Goal: Entertainment & Leisure: Consume media (video, audio)

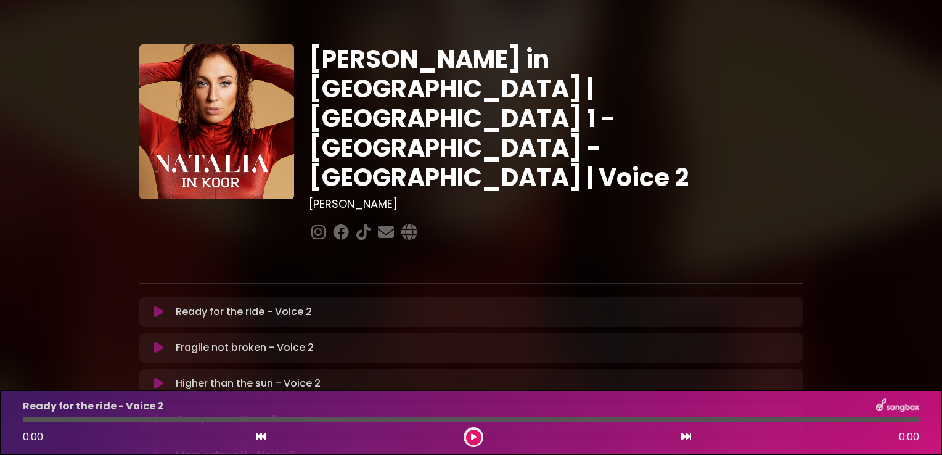
click at [155, 342] on icon at bounding box center [158, 348] width 9 height 12
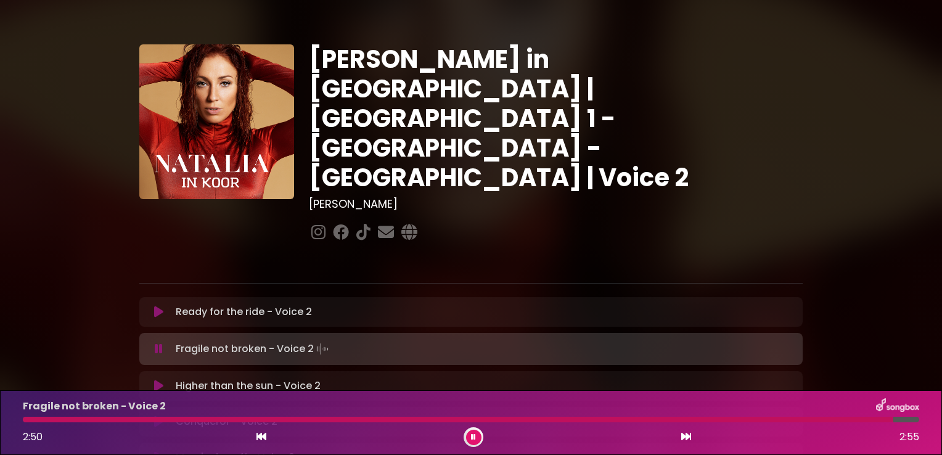
click at [260, 435] on icon at bounding box center [261, 437] width 10 height 10
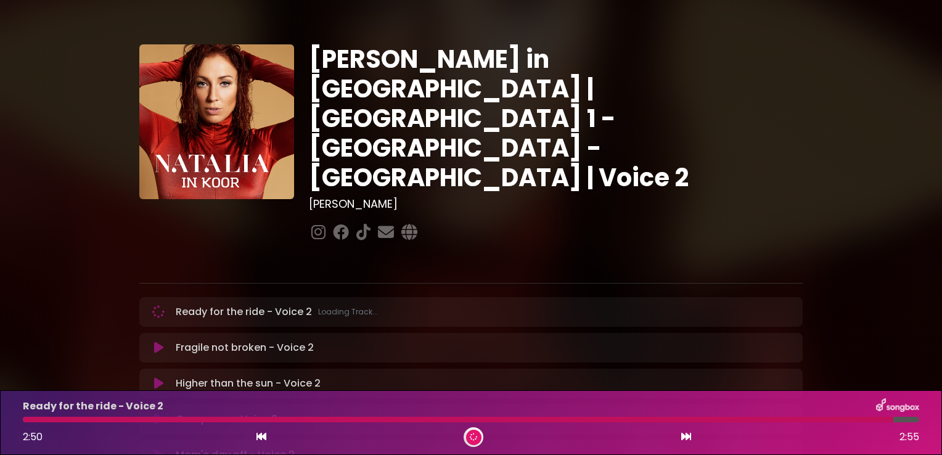
click at [158, 342] on icon at bounding box center [158, 348] width 9 height 12
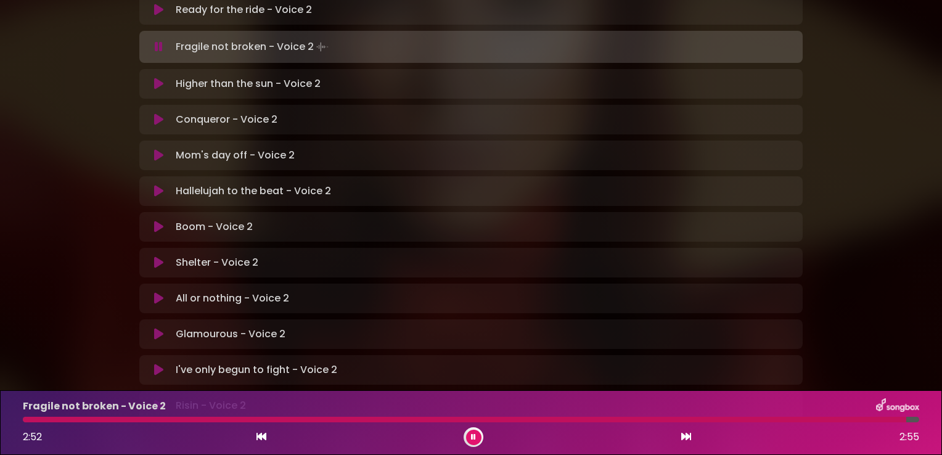
scroll to position [365, 0]
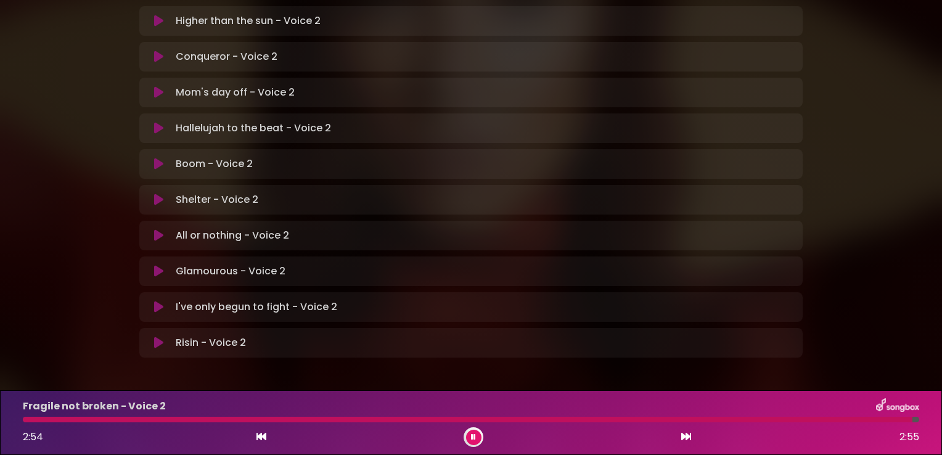
click at [474, 445] on div at bounding box center [474, 437] width 20 height 20
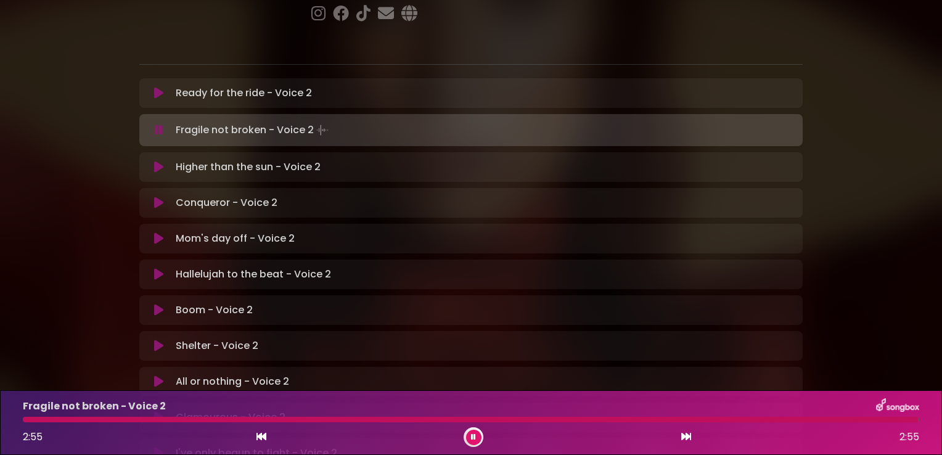
scroll to position [219, 0]
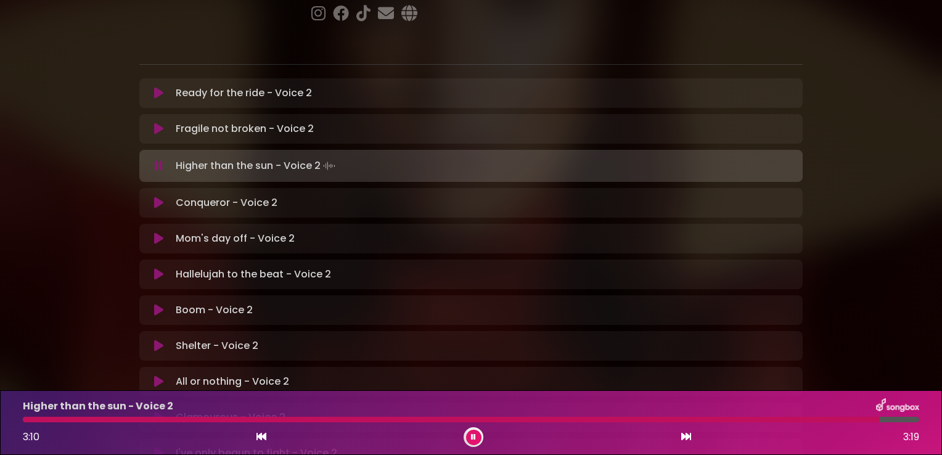
click at [155, 232] on icon at bounding box center [158, 238] width 9 height 12
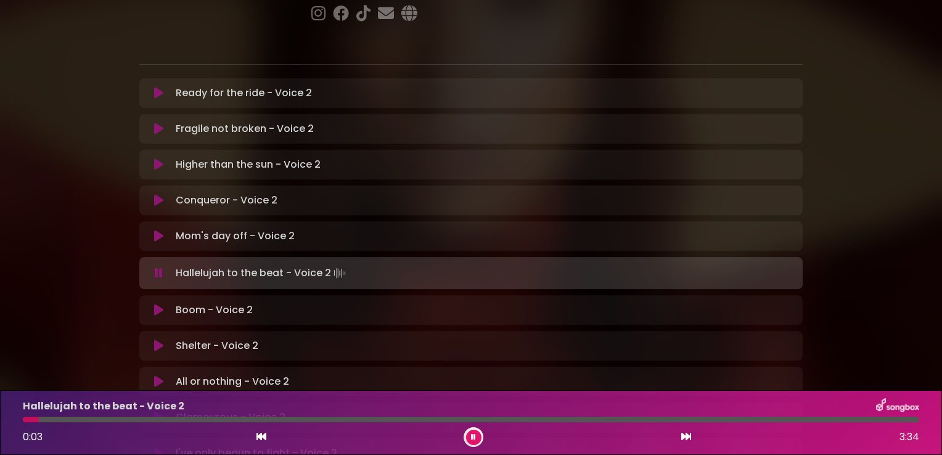
click at [472, 435] on icon at bounding box center [473, 436] width 5 height 7
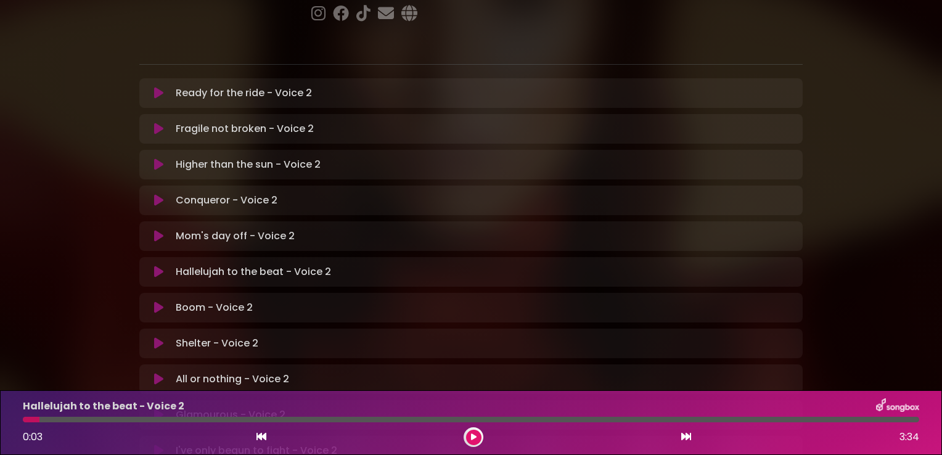
click at [478, 437] on button at bounding box center [473, 437] width 15 height 15
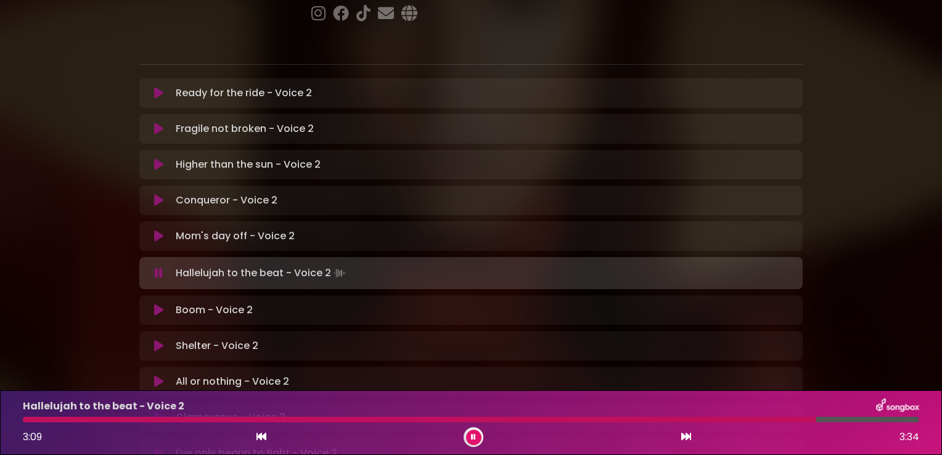
click at [474, 443] on button at bounding box center [473, 437] width 15 height 15
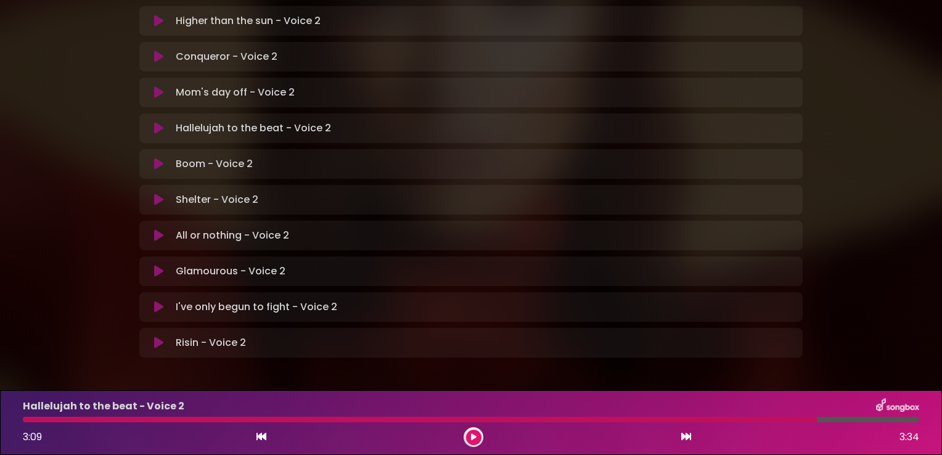
scroll to position [362, 0]
click at [154, 158] on icon at bounding box center [158, 164] width 9 height 12
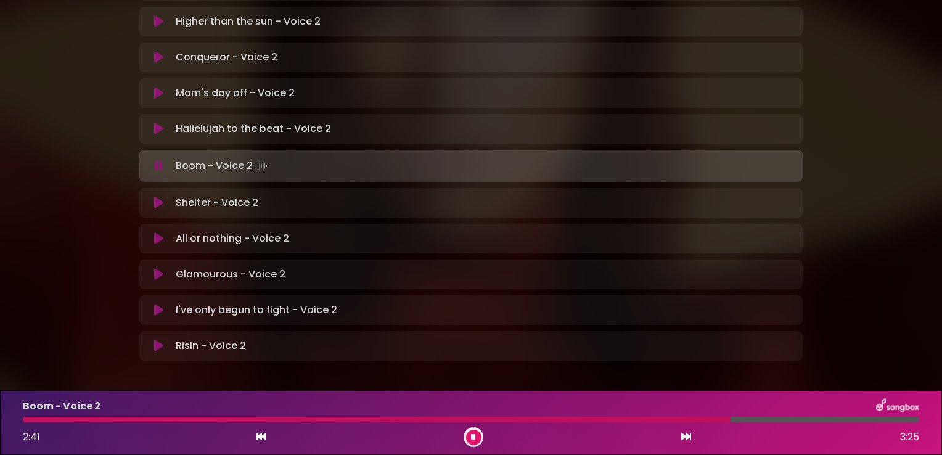
click at [477, 434] on button at bounding box center [473, 437] width 15 height 15
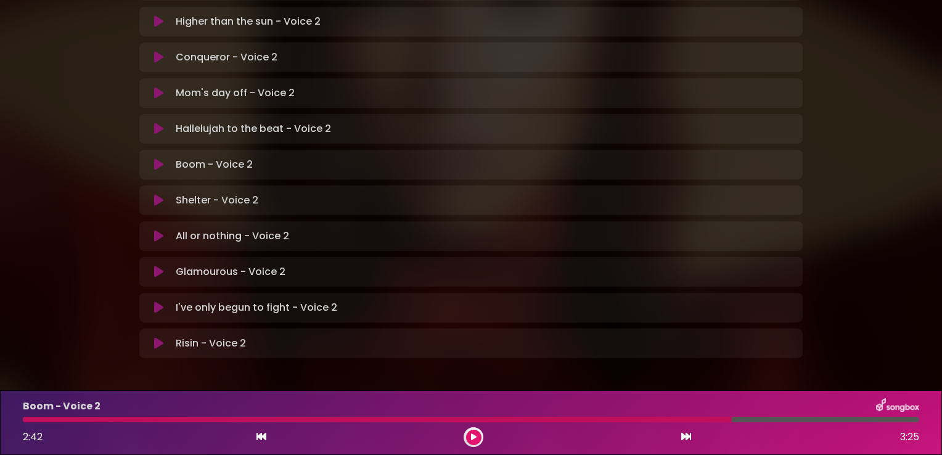
click at [155, 194] on icon at bounding box center [158, 200] width 9 height 12
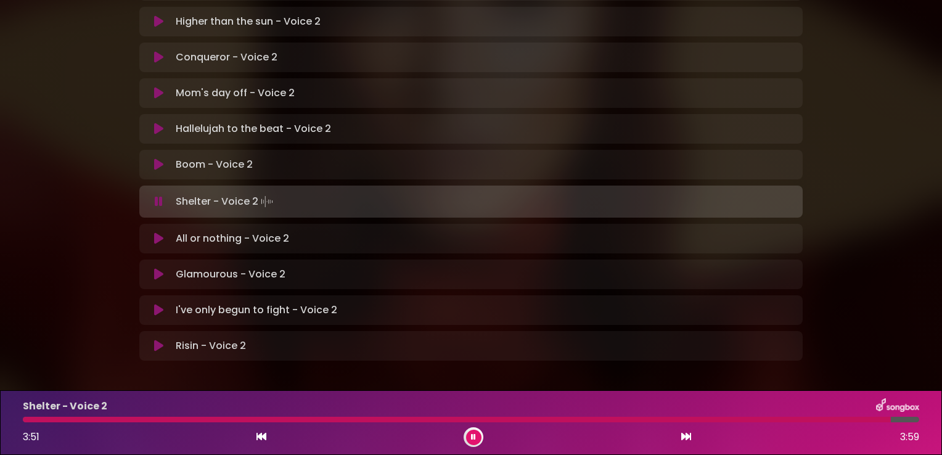
click at [477, 435] on button at bounding box center [473, 437] width 15 height 15
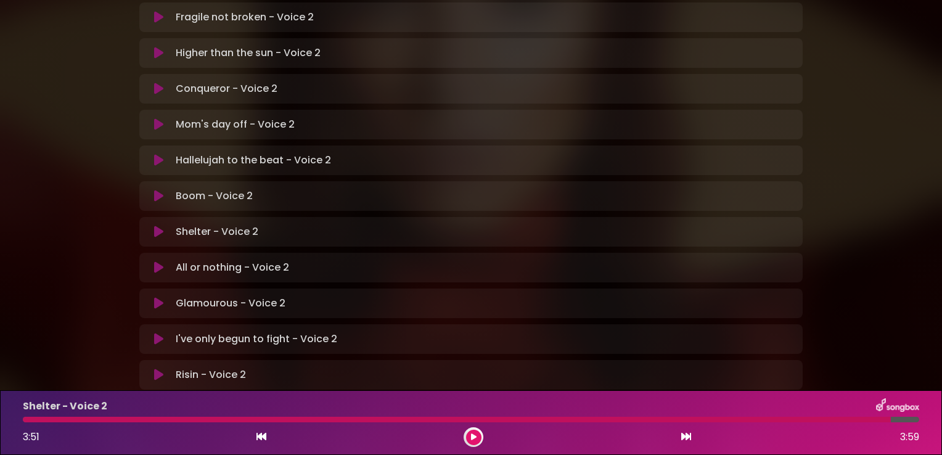
scroll to position [363, 0]
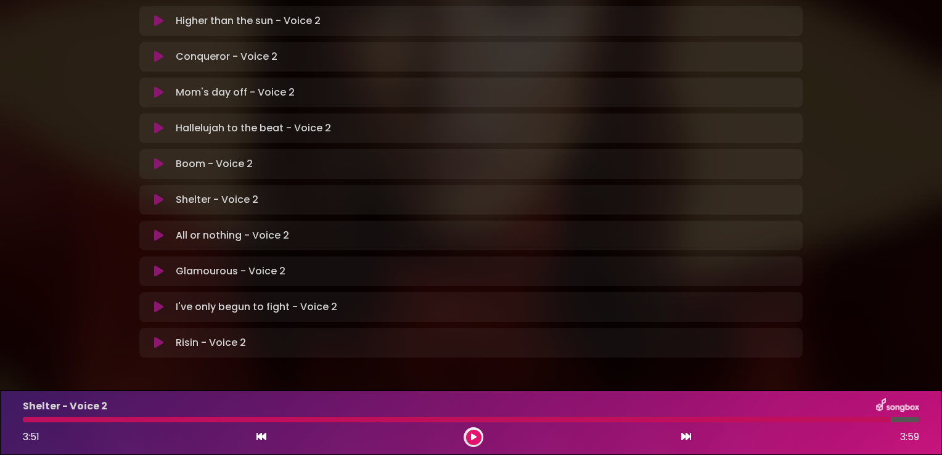
click at [154, 337] on icon at bounding box center [158, 343] width 9 height 12
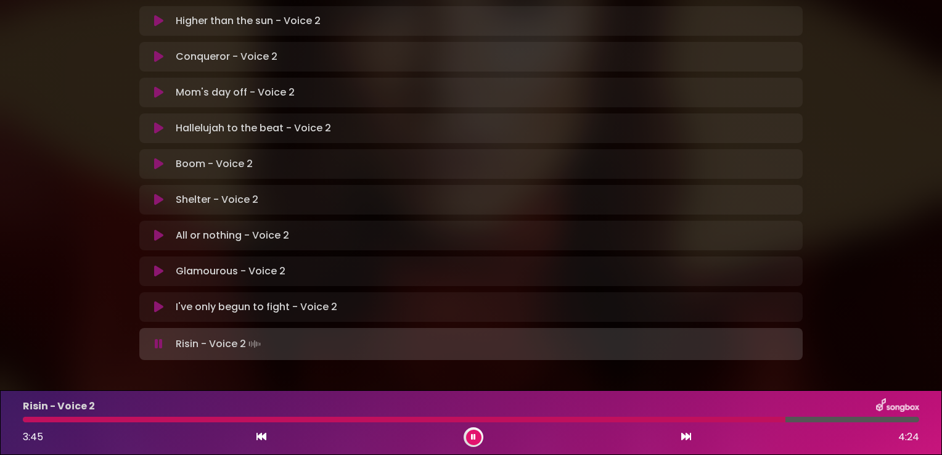
click at [469, 443] on button at bounding box center [473, 437] width 15 height 15
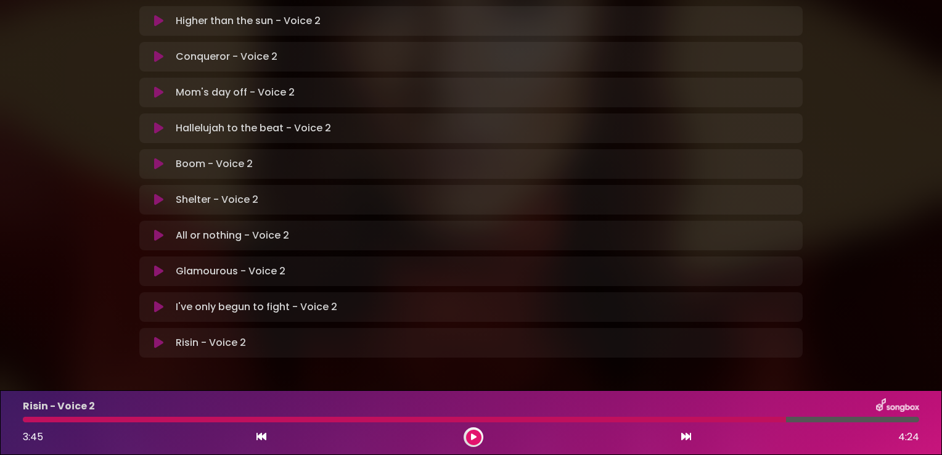
click at [157, 301] on icon at bounding box center [158, 307] width 9 height 12
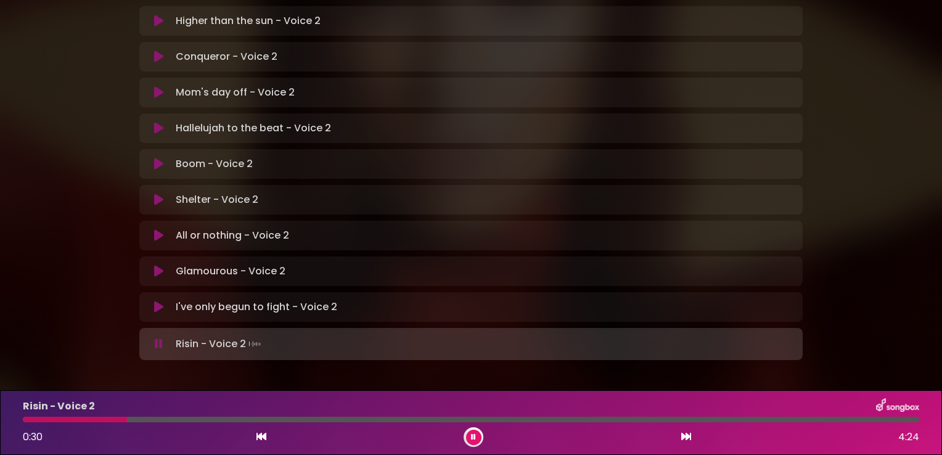
click at [471, 434] on icon at bounding box center [473, 436] width 5 height 7
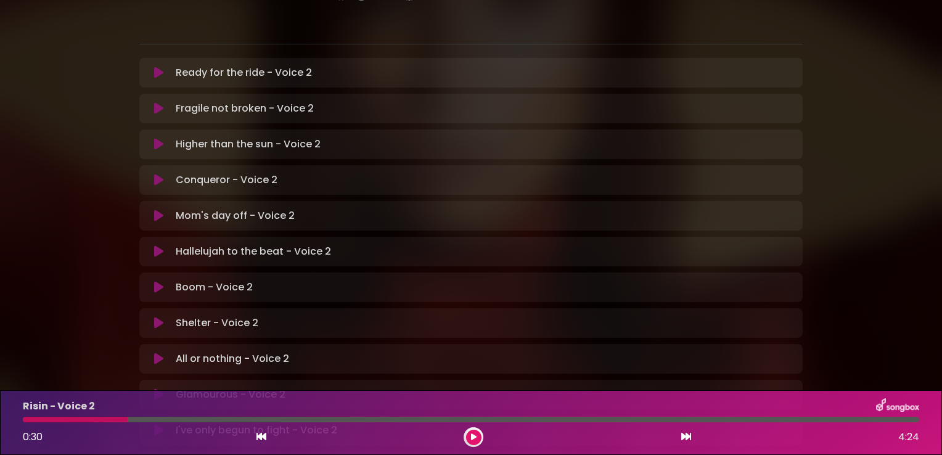
scroll to position [211, 0]
